Goal: Transaction & Acquisition: Book appointment/travel/reservation

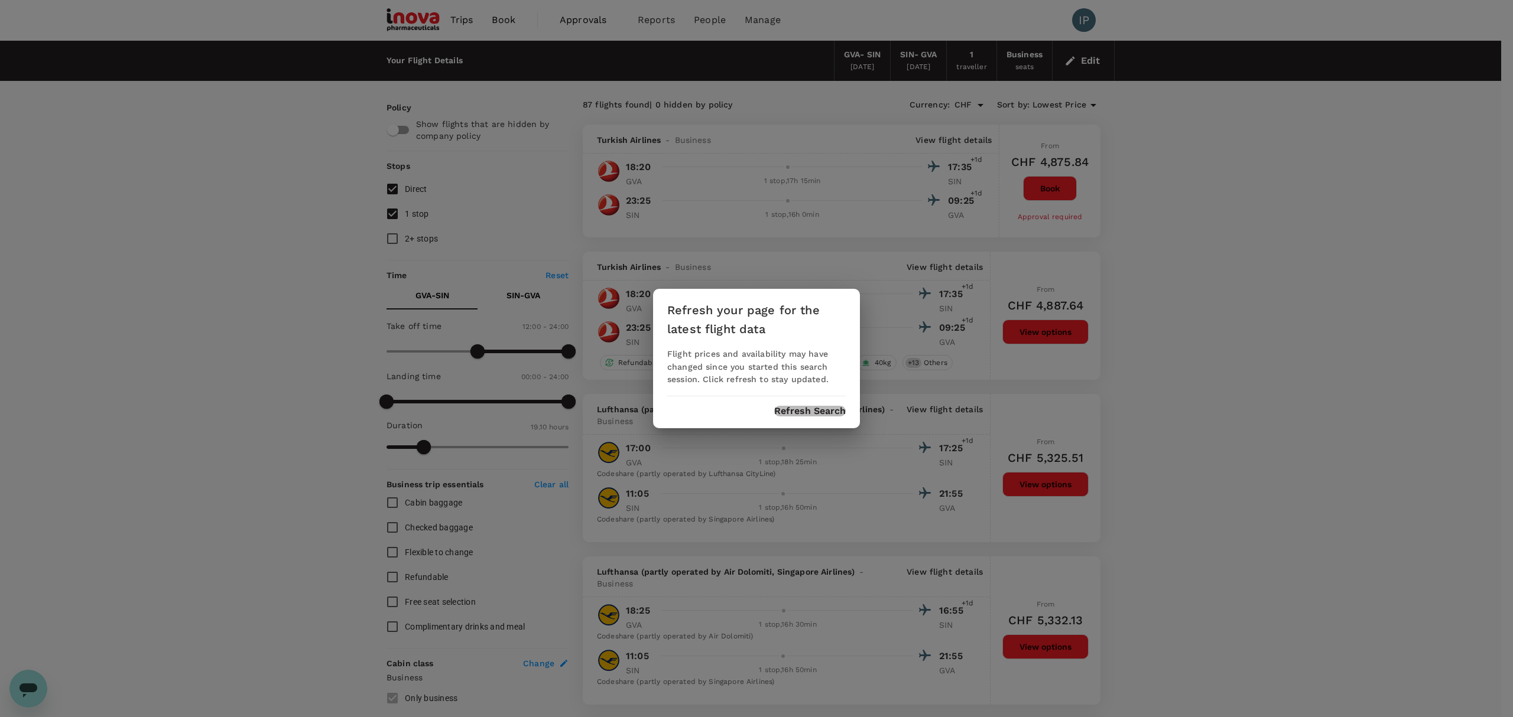
drag, startPoint x: 830, startPoint y: 412, endPoint x: 880, endPoint y: 428, distance: 52.7
click at [830, 412] on button "Refresh Search" at bounding box center [810, 411] width 72 height 11
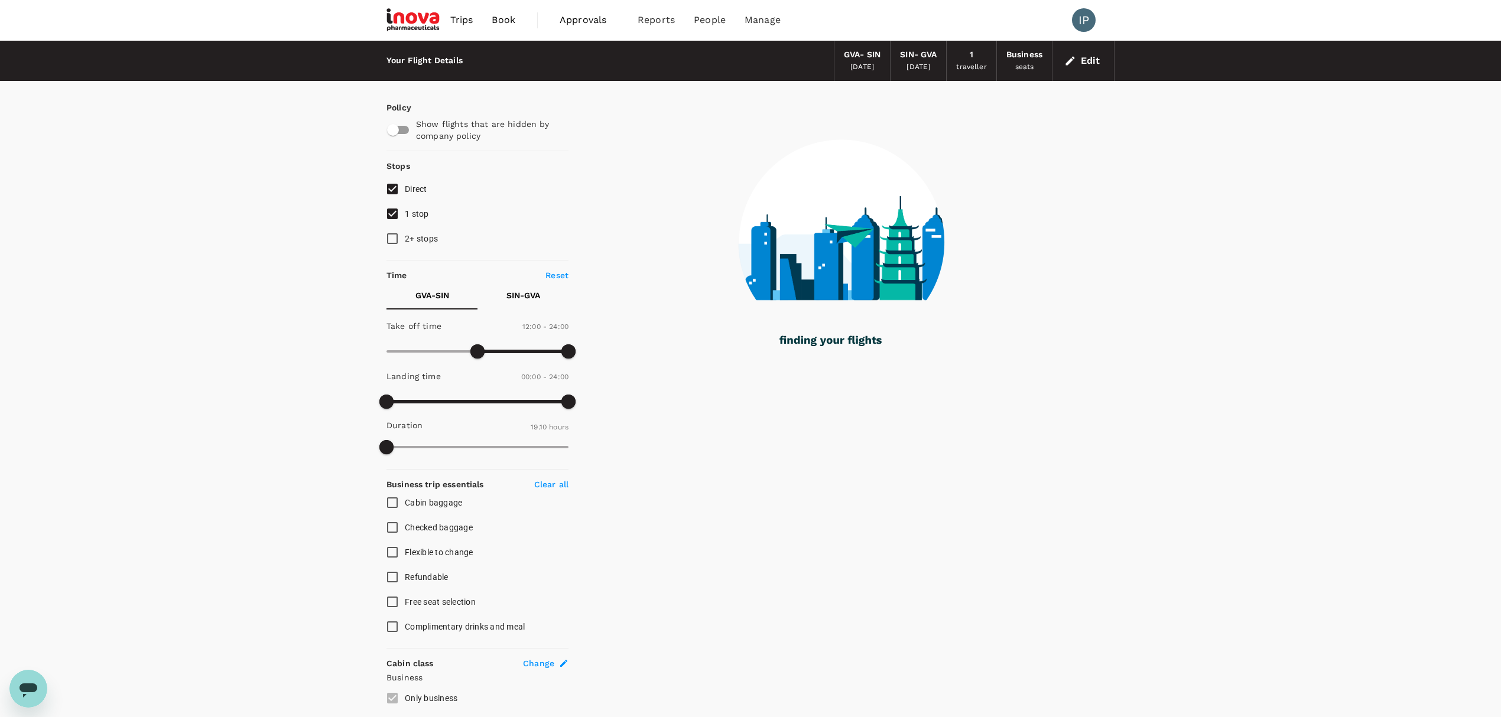
type input "1150"
checkbox input "false"
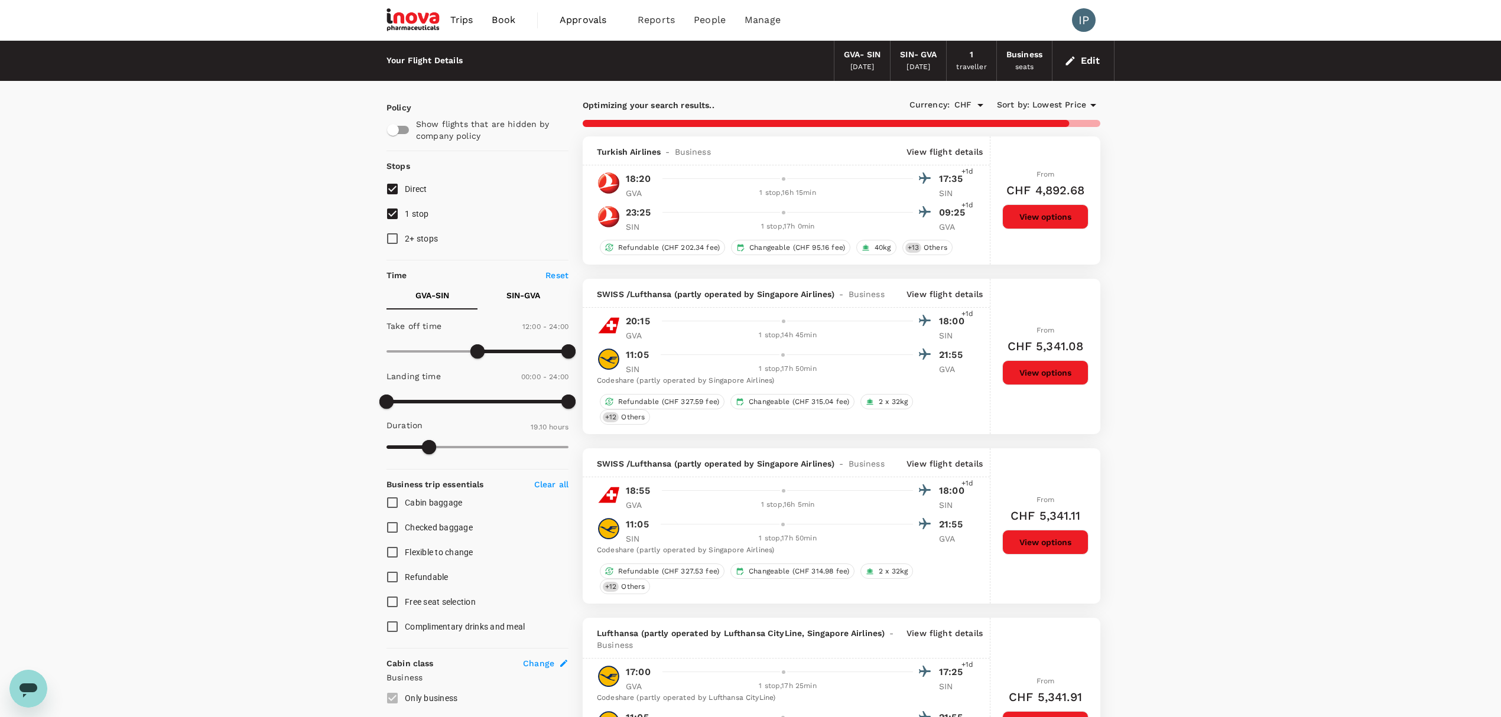
click at [529, 326] on span "12:00 - 24:00" at bounding box center [545, 327] width 46 height 8
click at [440, 299] on p "GVA - SIN" at bounding box center [432, 296] width 34 height 12
click at [527, 297] on p "SIN - GVA" at bounding box center [523, 296] width 34 height 12
click at [437, 294] on p "GVA - SIN" at bounding box center [432, 296] width 34 height 12
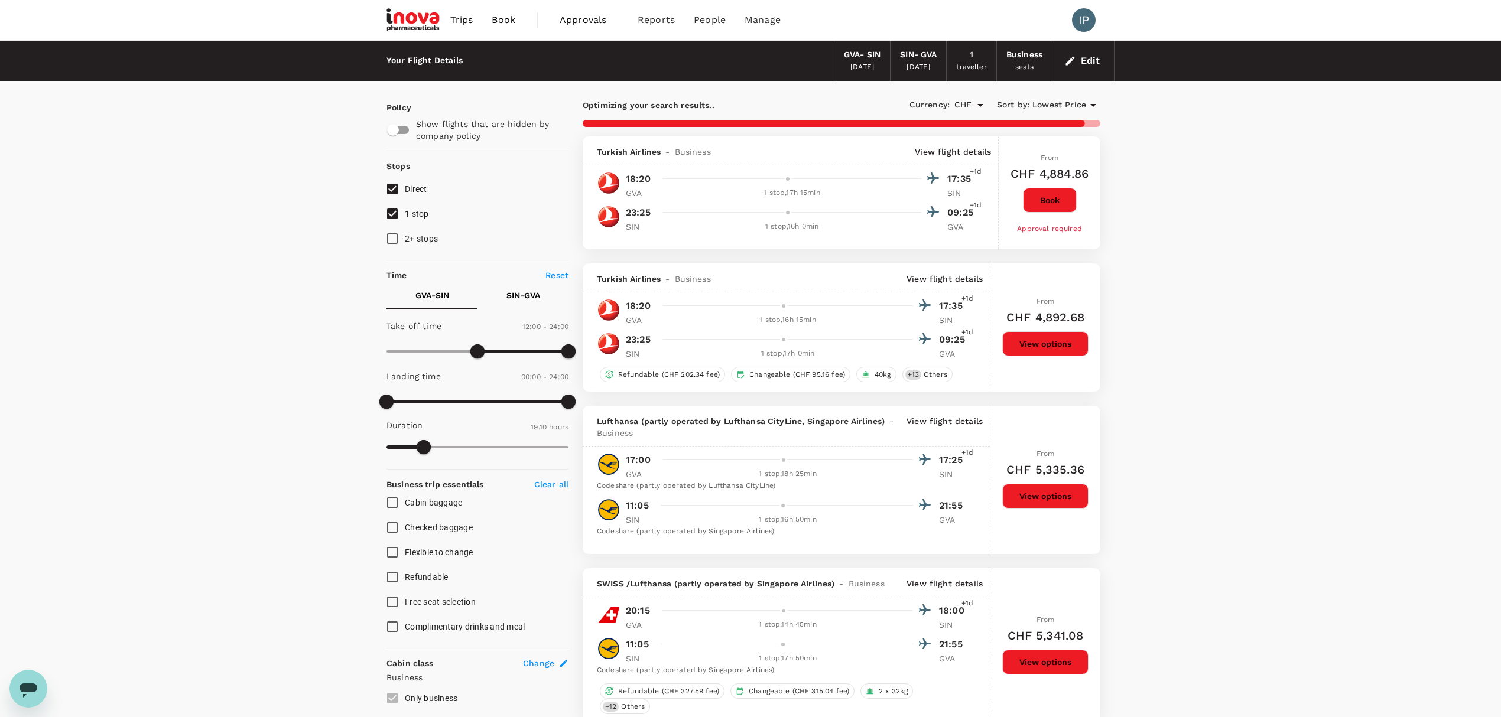
click at [525, 293] on p "SIN - GVA" at bounding box center [523, 296] width 34 height 12
click at [449, 294] on p "GVA - SIN" at bounding box center [432, 296] width 34 height 12
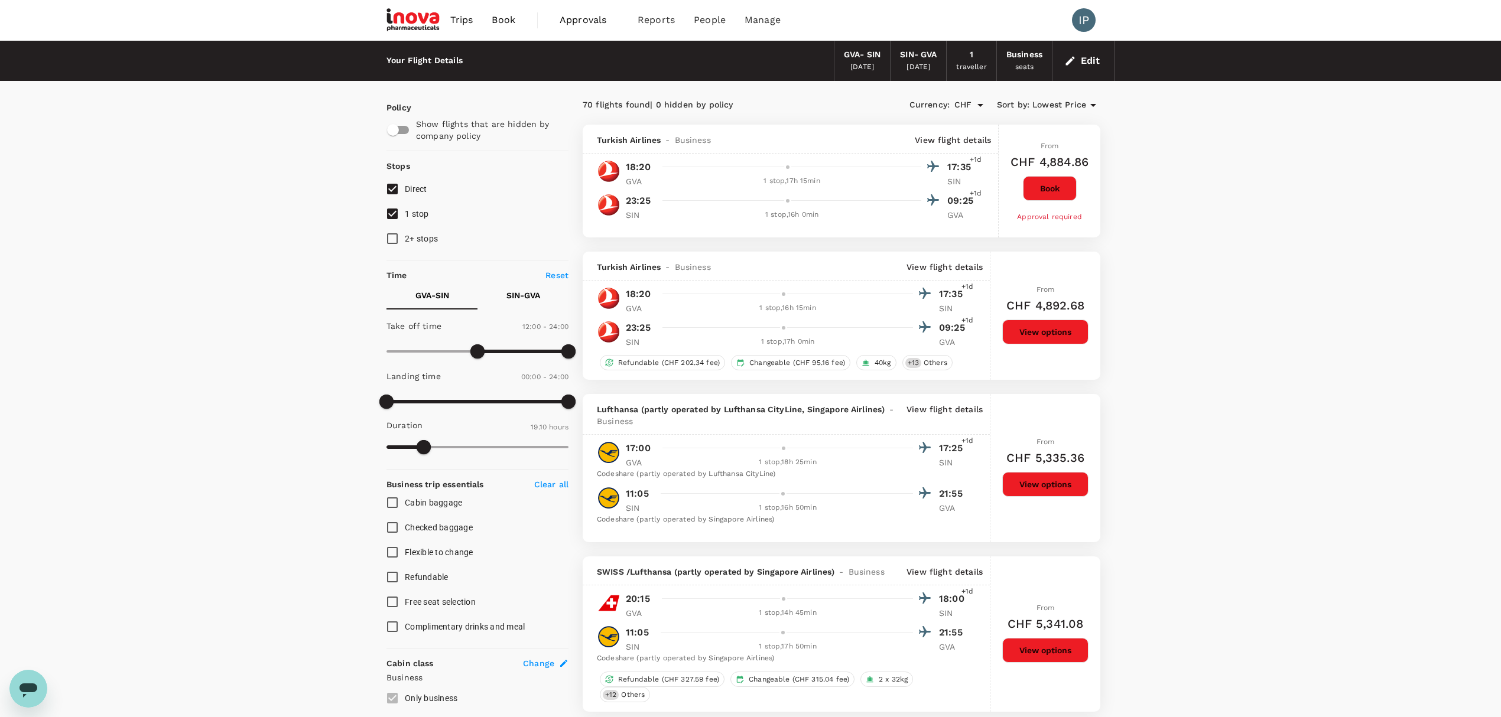
click at [1051, 189] on button "Book" at bounding box center [1050, 188] width 54 height 25
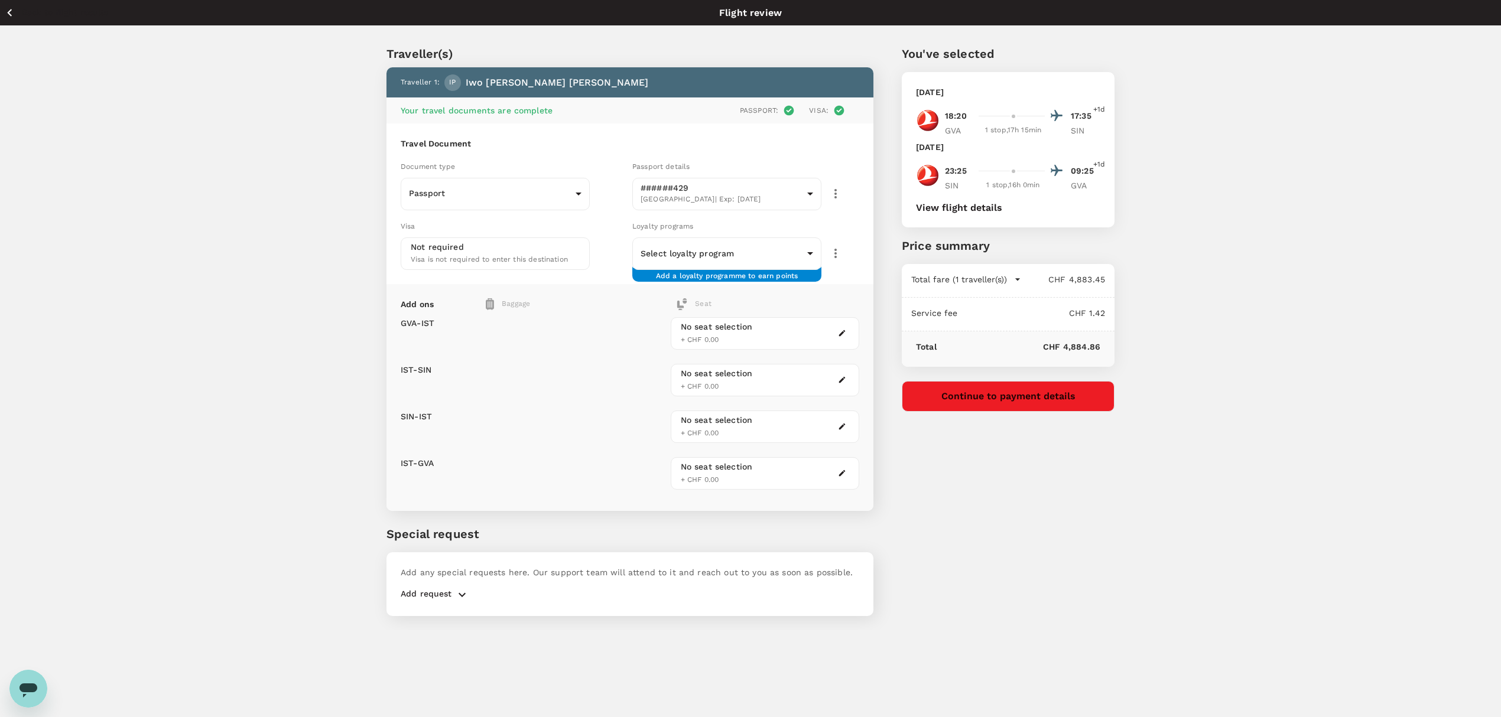
click at [1293, 403] on div "Traveller(s) Traveller 1 : IP Iwo [PERSON_NAME] Your travel documents are compl…" at bounding box center [750, 328] width 1501 height 605
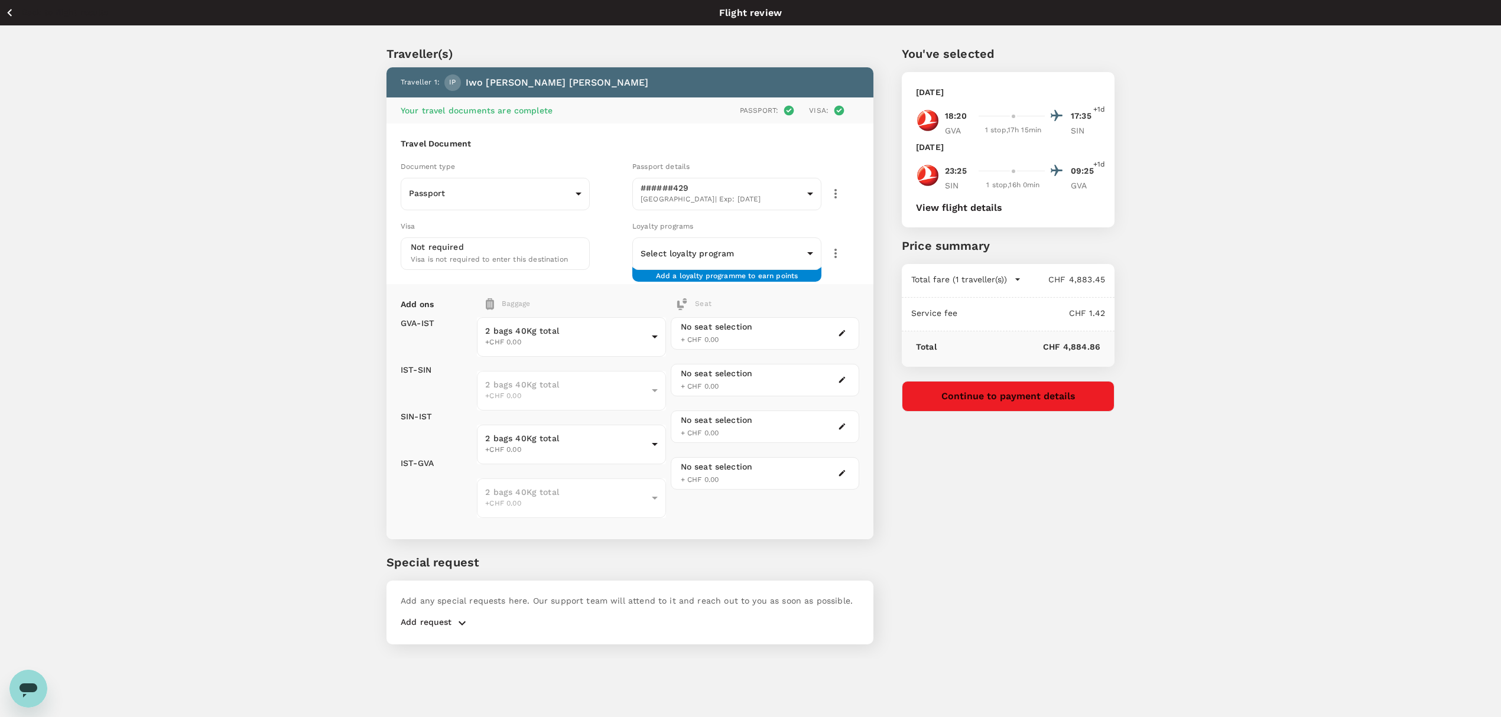
click at [1163, 525] on div "Traveller(s) Traveller 1 : IP Iwo [PERSON_NAME] Your travel documents are compl…" at bounding box center [750, 342] width 1501 height 633
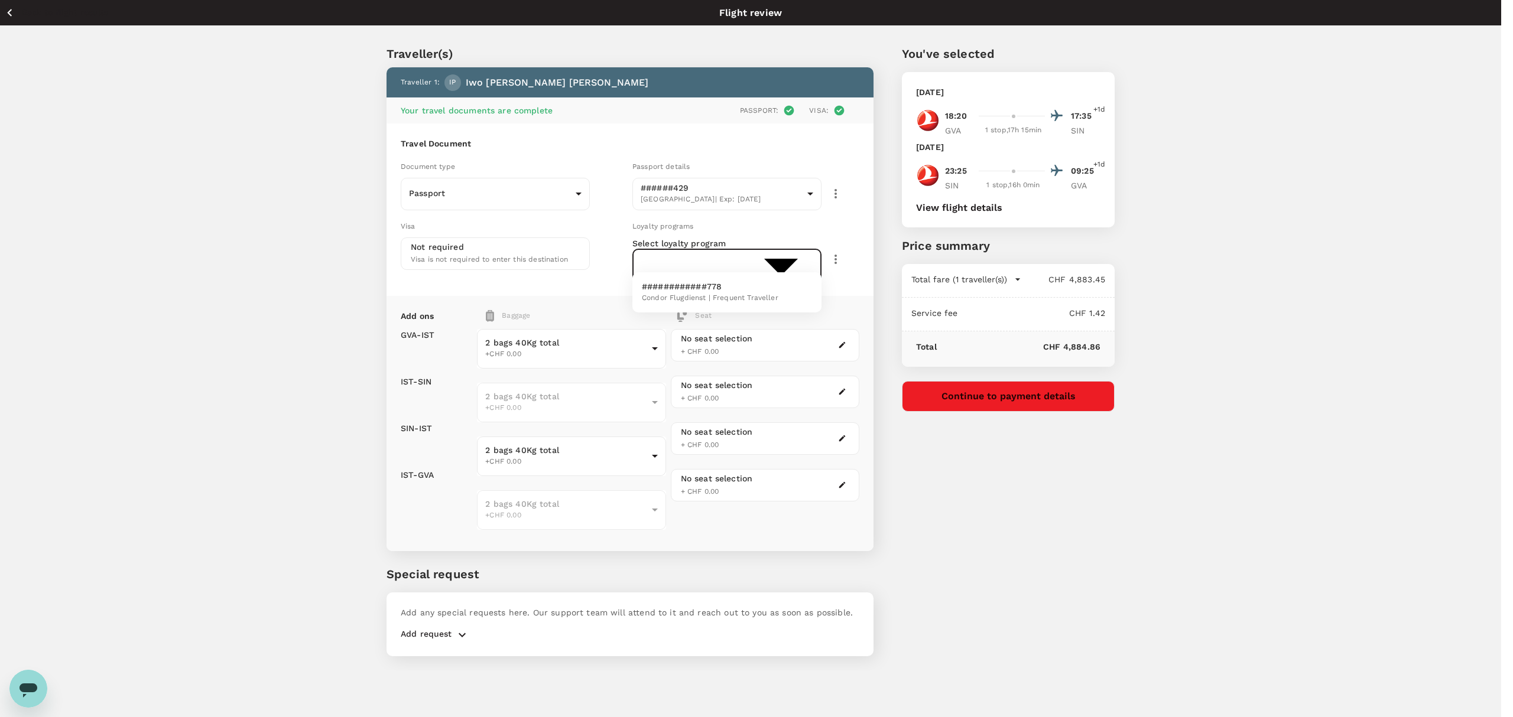
click at [806, 251] on body "Back to flight results Flight review Traveller(s) Traveller 1 : IP Iwo [PERSON_…" at bounding box center [756, 374] width 1513 height 749
click at [740, 297] on span "Condor Flugdienst | Frequent Traveller" at bounding box center [710, 299] width 137 height 12
type input "793ea9c5-9d8f-457a-9b3e-baeaed3e0525"
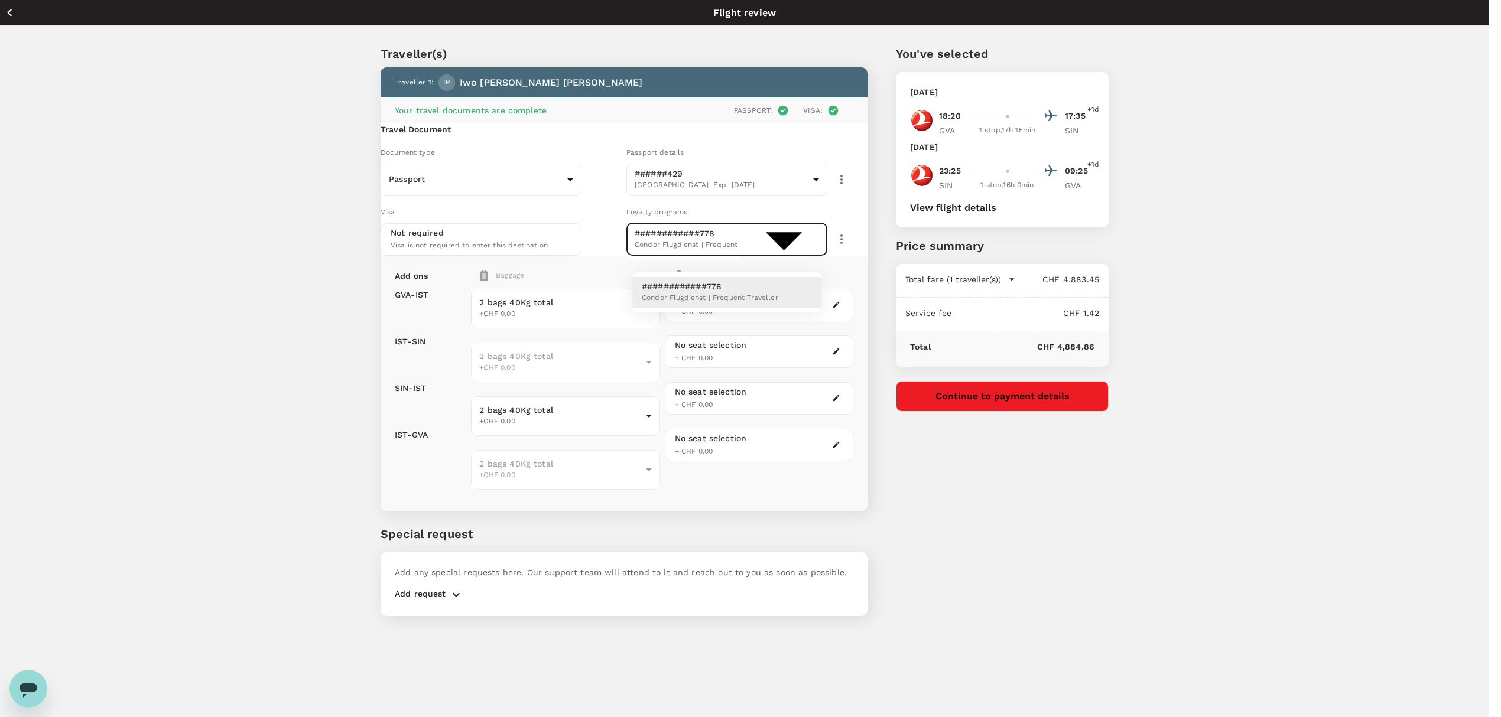
click at [810, 253] on body "Back to flight results Flight review Traveller(s) Traveller 1 : IP Iwo [PERSON_…" at bounding box center [750, 374] width 1501 height 749
click at [810, 253] on div at bounding box center [756, 358] width 1513 height 717
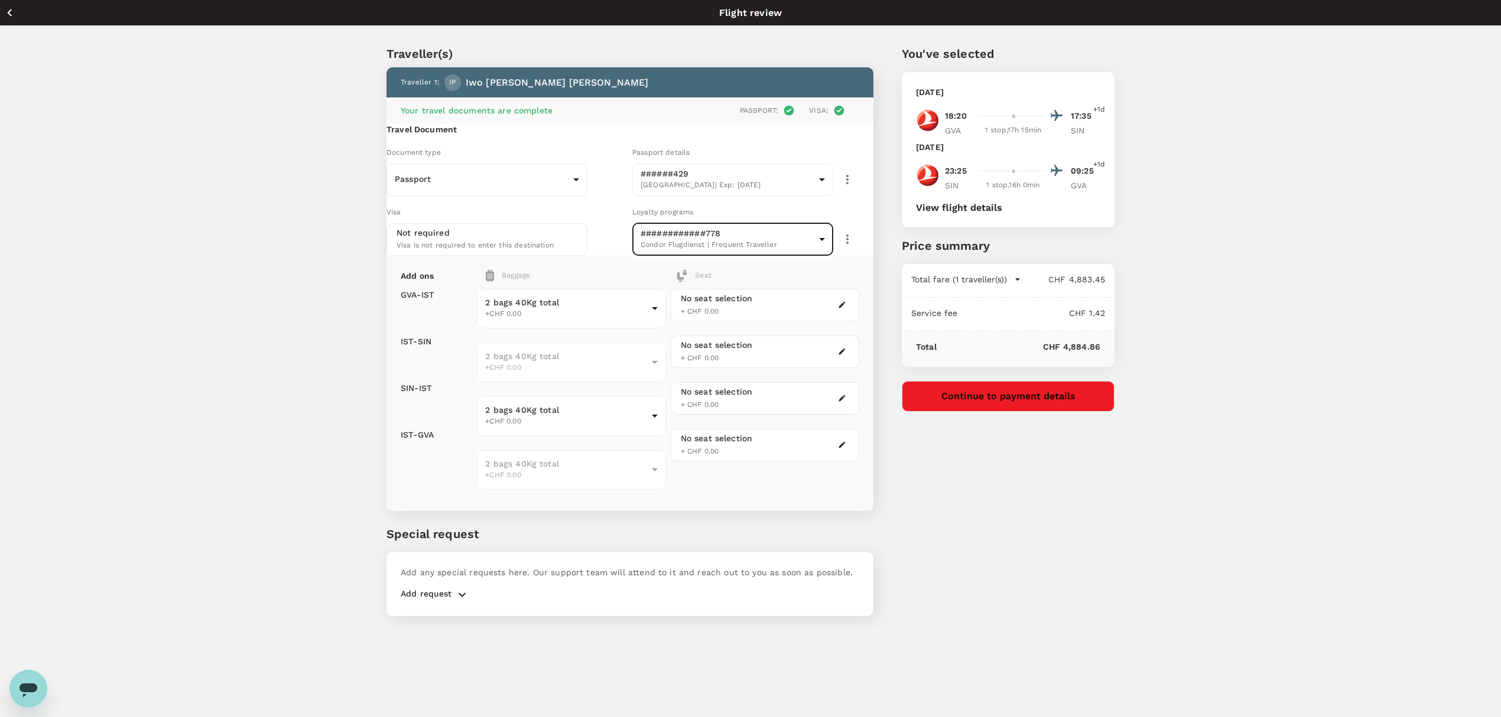
click at [840, 246] on icon "button" at bounding box center [847, 239] width 14 height 14
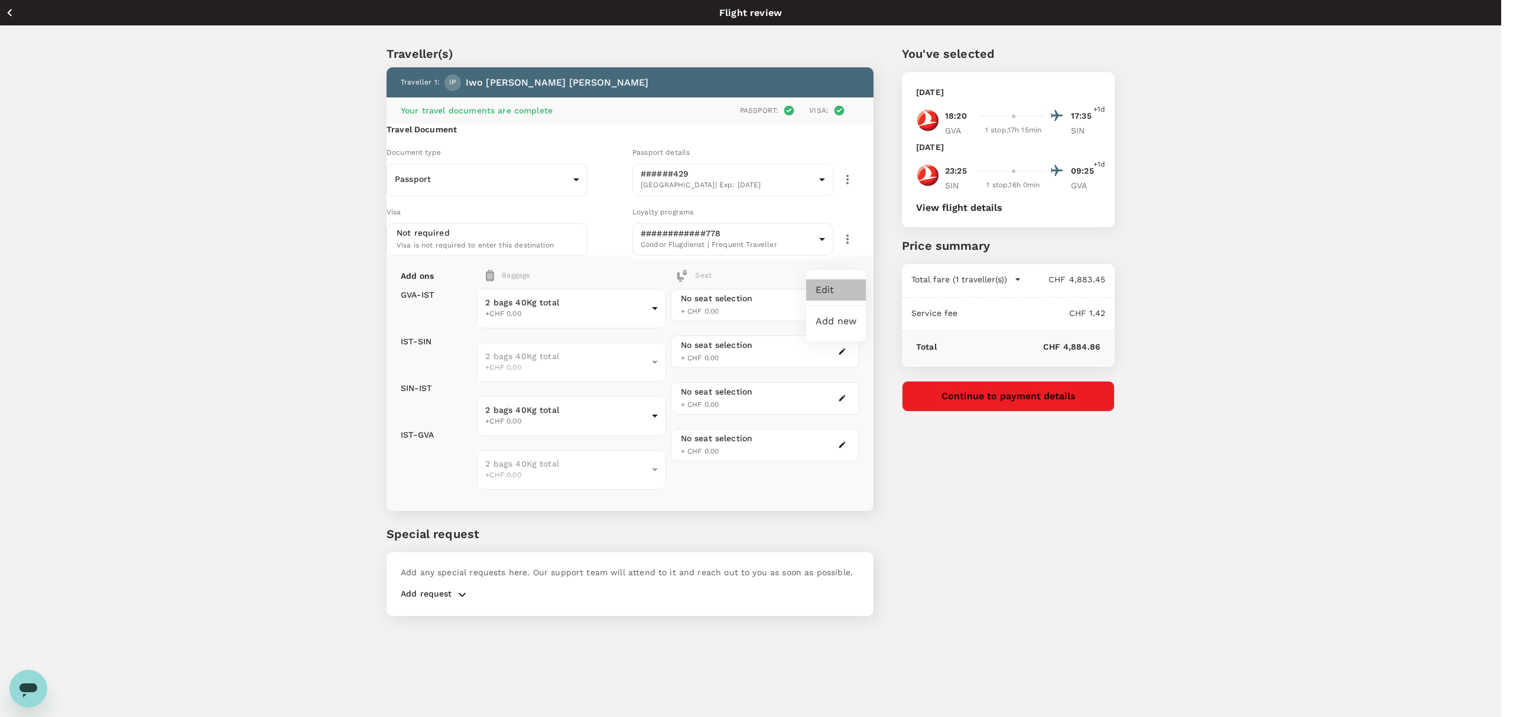
click at [833, 289] on li "Edit" at bounding box center [836, 290] width 60 height 21
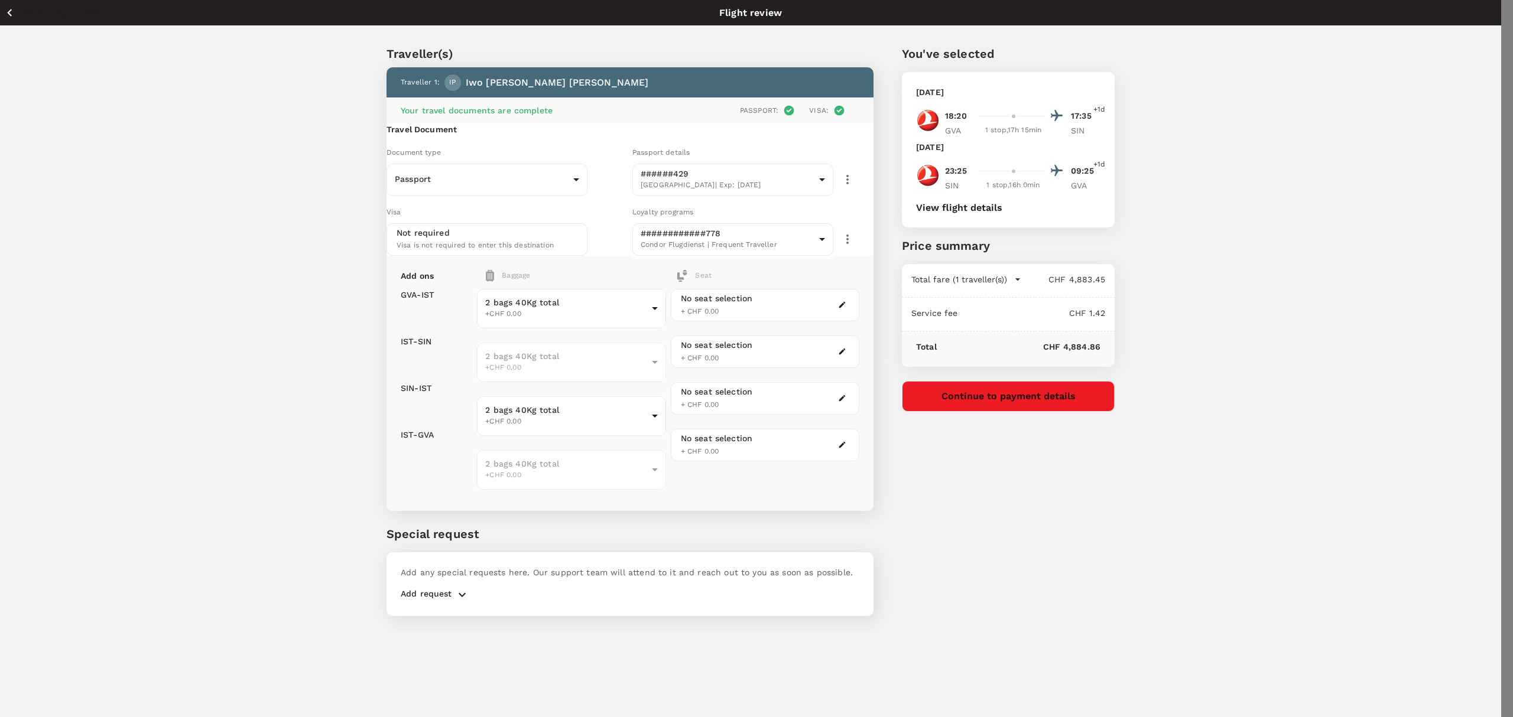
type input "992222129670778"
type input "Lufthansa Miles & More"
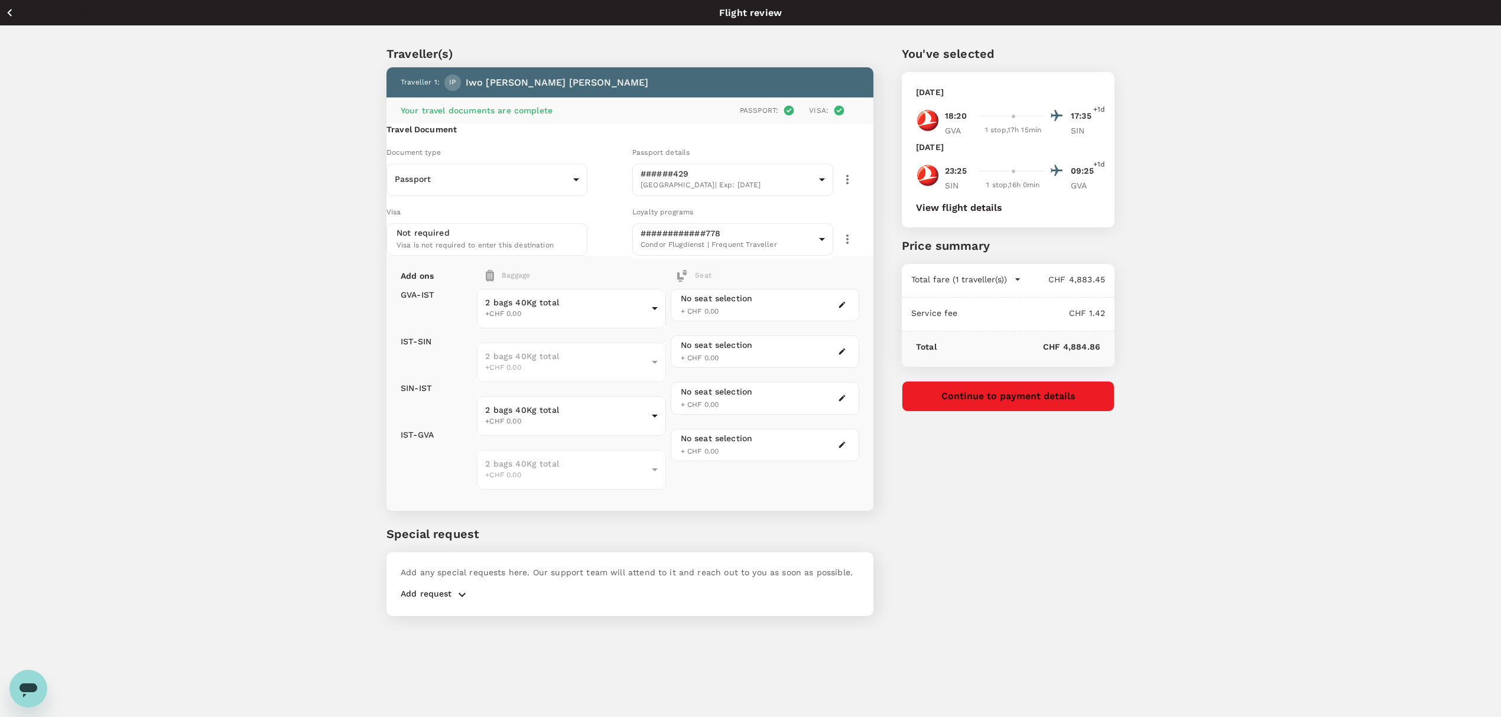
click at [1024, 509] on div "You've selected [DATE] 18:20 17:35 +1d GVA 1 stop , 17h 15min SIN [DATE] 23:25 …" at bounding box center [993, 324] width 241 height 614
click at [1007, 395] on button "Continue to payment details" at bounding box center [1008, 396] width 213 height 31
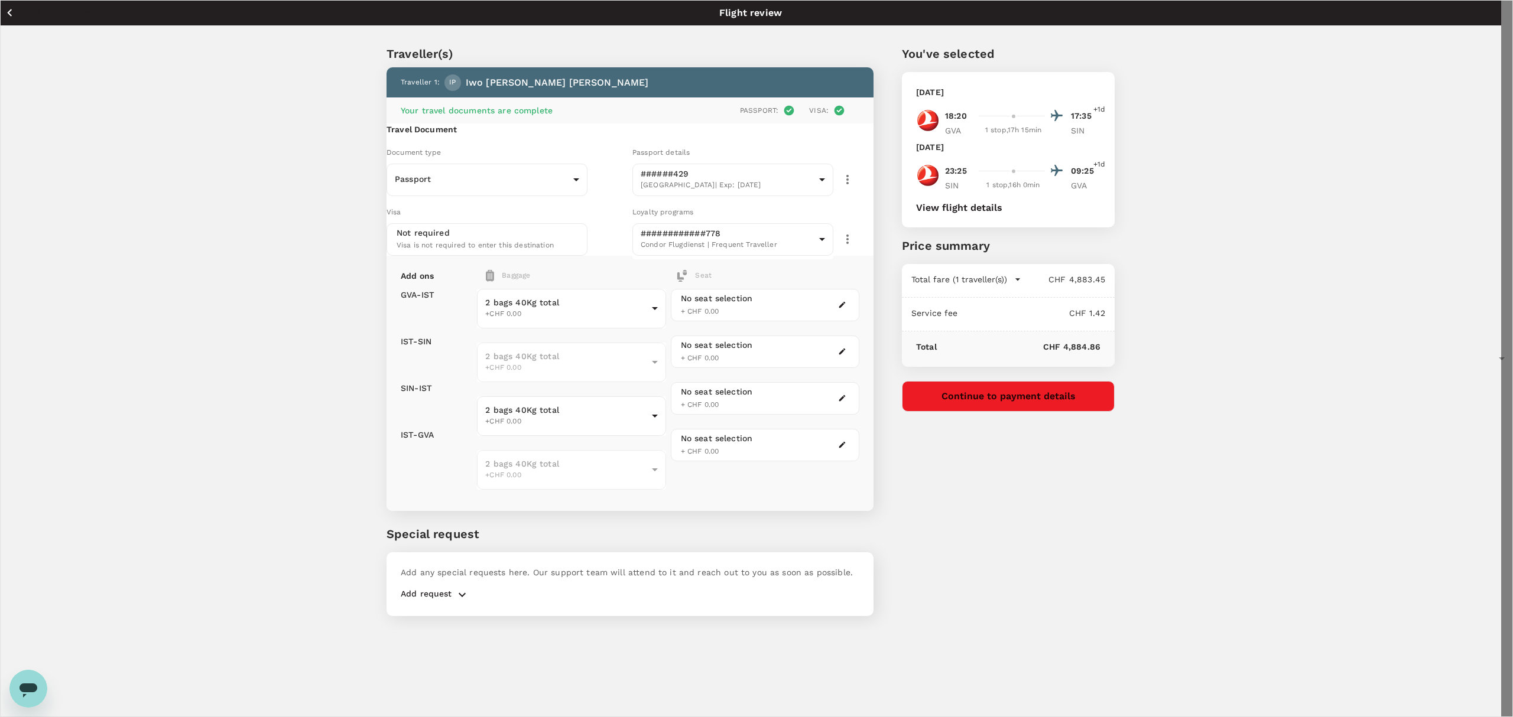
type input "9f959d88-cf76-4ba0-adac-427b133ba1a1"
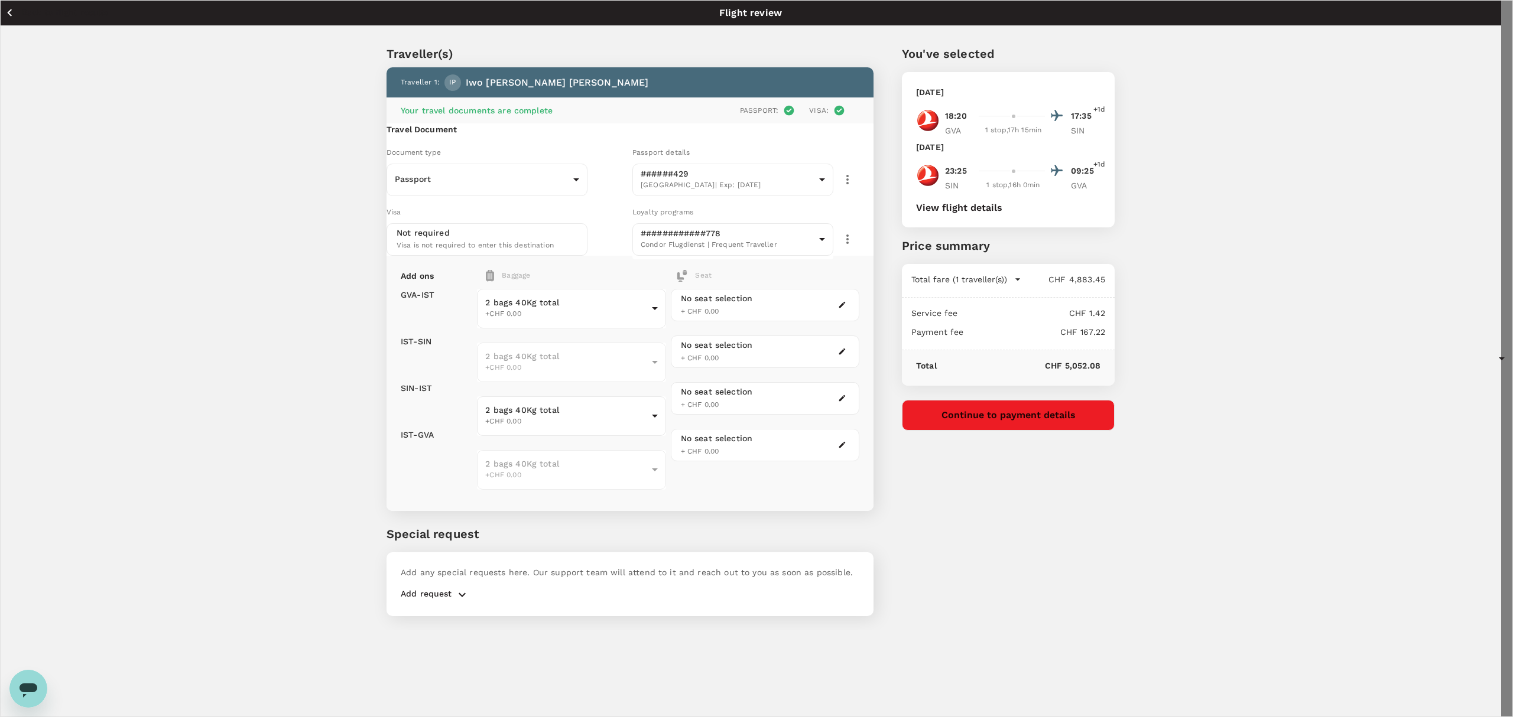
type textarea "This is to attend 2 day [MEDICAL_DATA] Megabrand Workshop, followed by [PERSON_…"
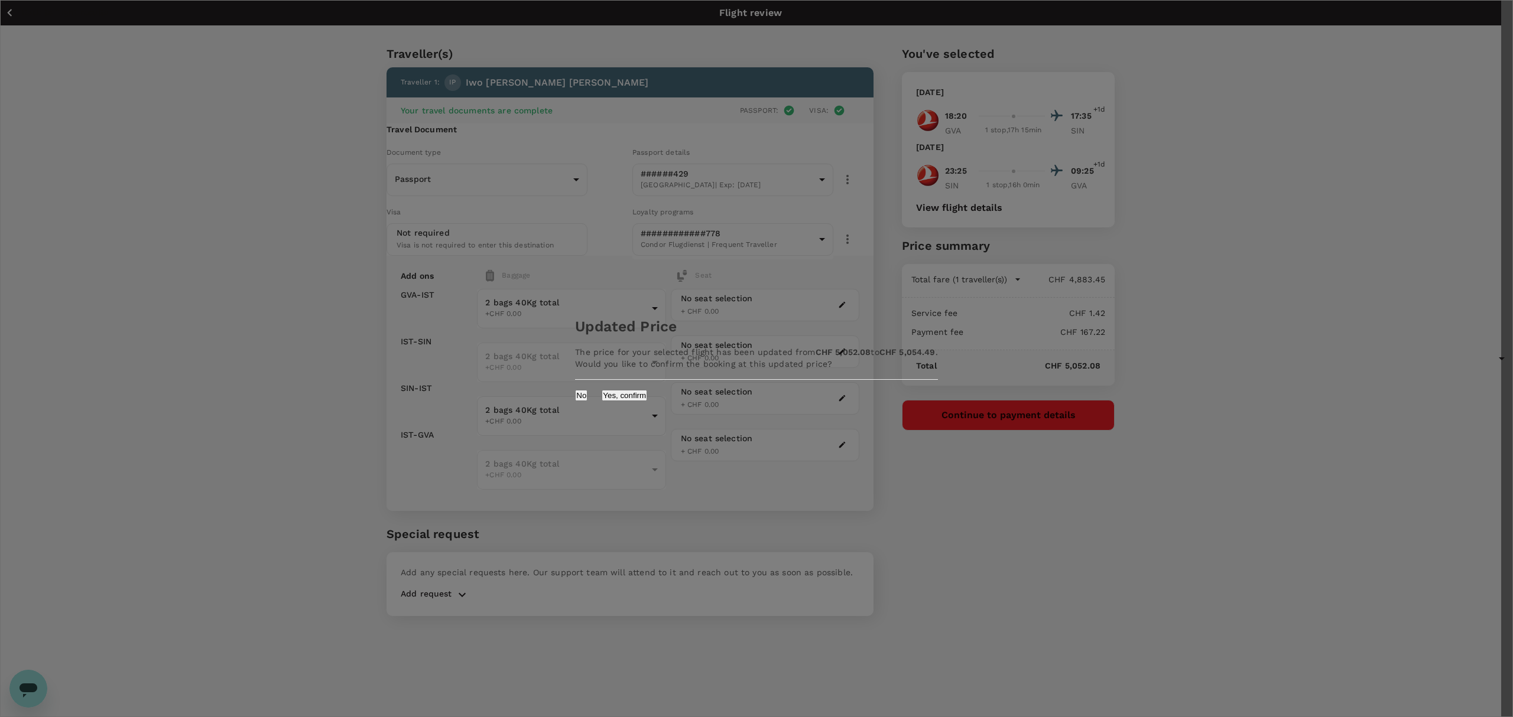
click at [647, 401] on button "Yes, confirm" at bounding box center [625, 395] width 46 height 11
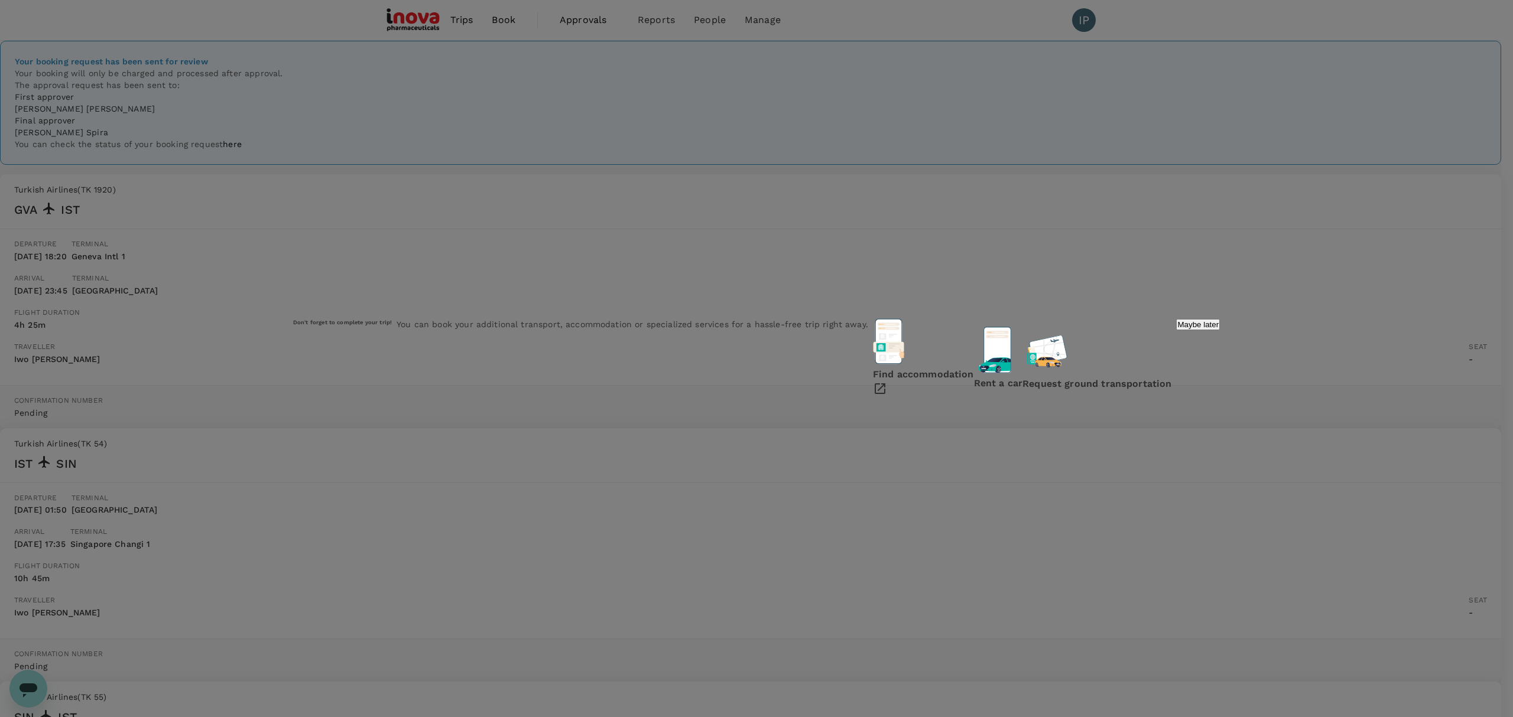
click at [1177, 329] on p "Maybe later" at bounding box center [1197, 324] width 41 height 9
